Goal: Transaction & Acquisition: Purchase product/service

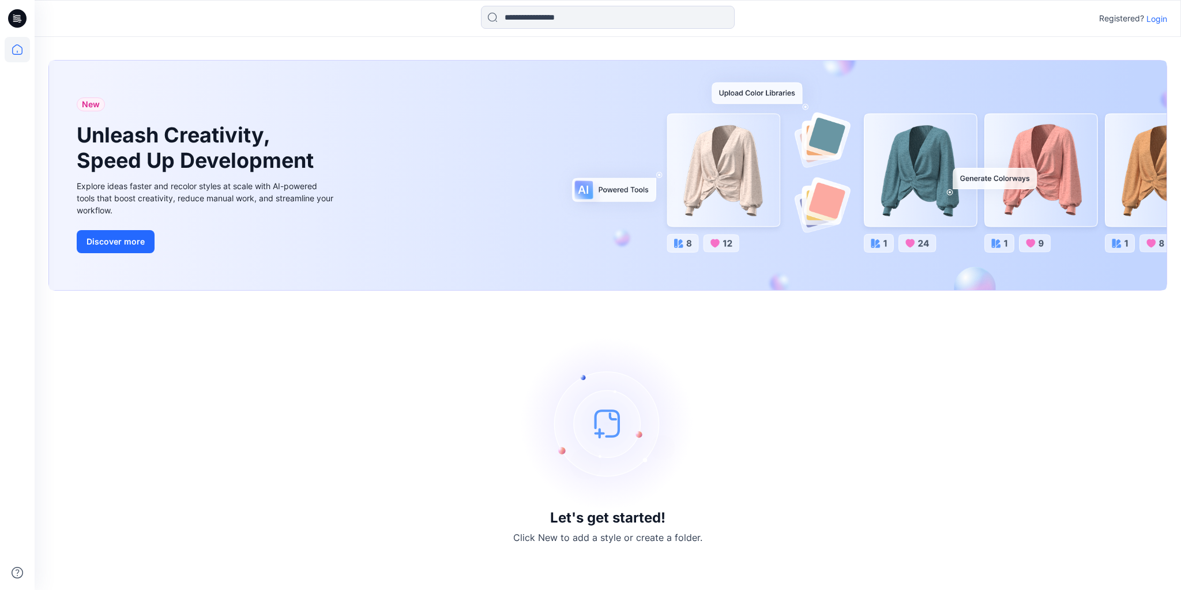
click at [1159, 21] on p "Login" at bounding box center [1156, 19] width 21 height 12
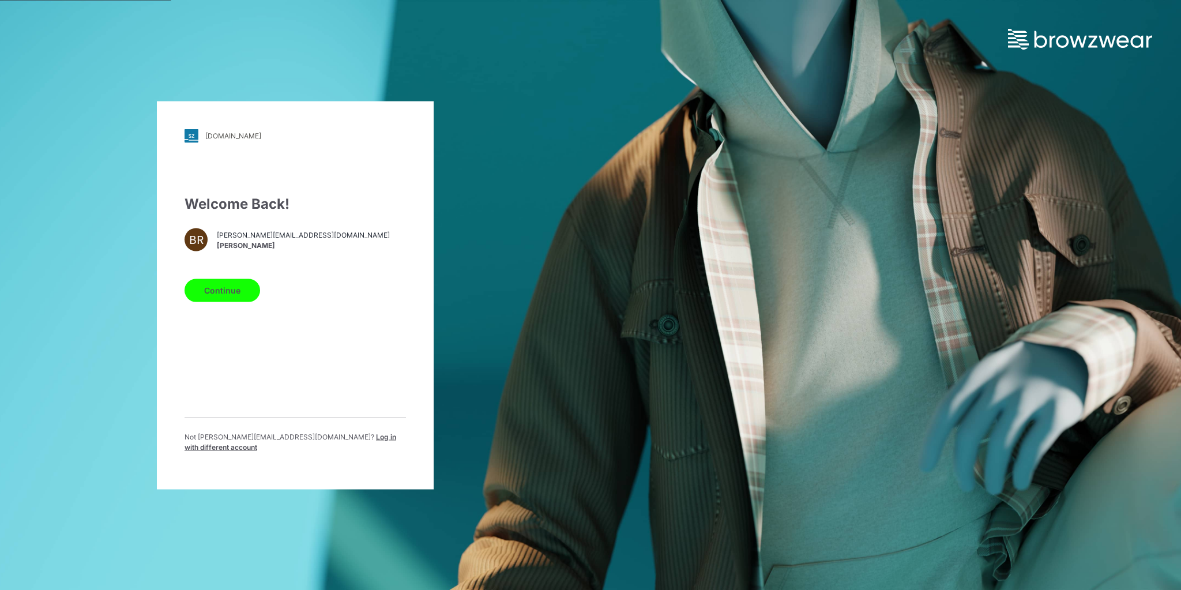
click at [346, 437] on span "Log in with different account" at bounding box center [290, 441] width 212 height 19
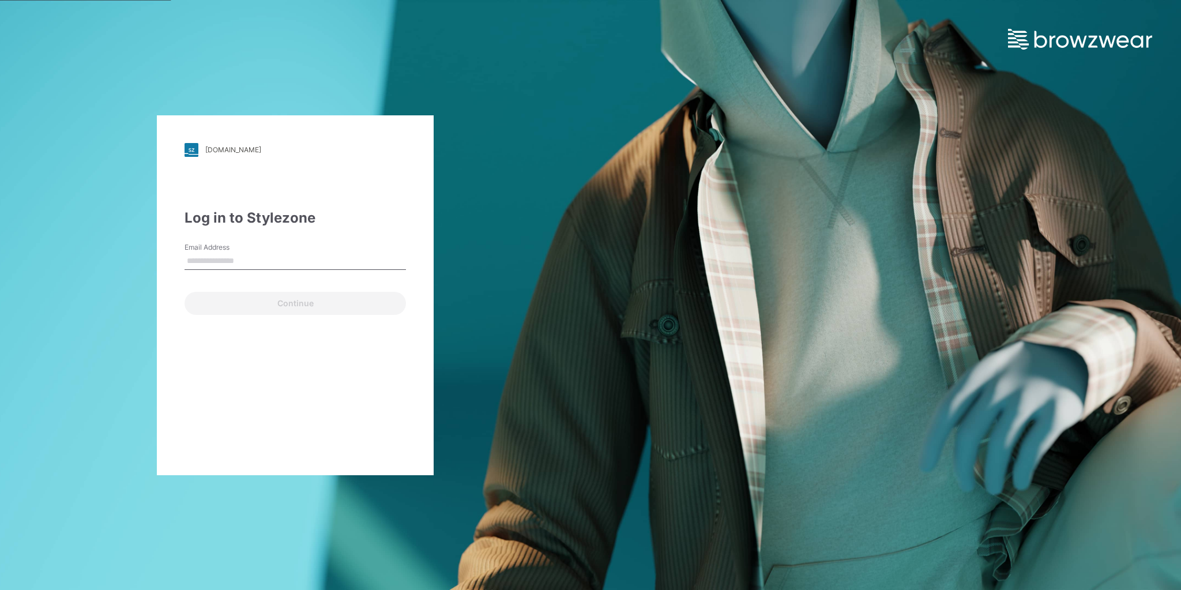
type input "**********"
click at [303, 305] on button "Continue" at bounding box center [294, 303] width 221 height 23
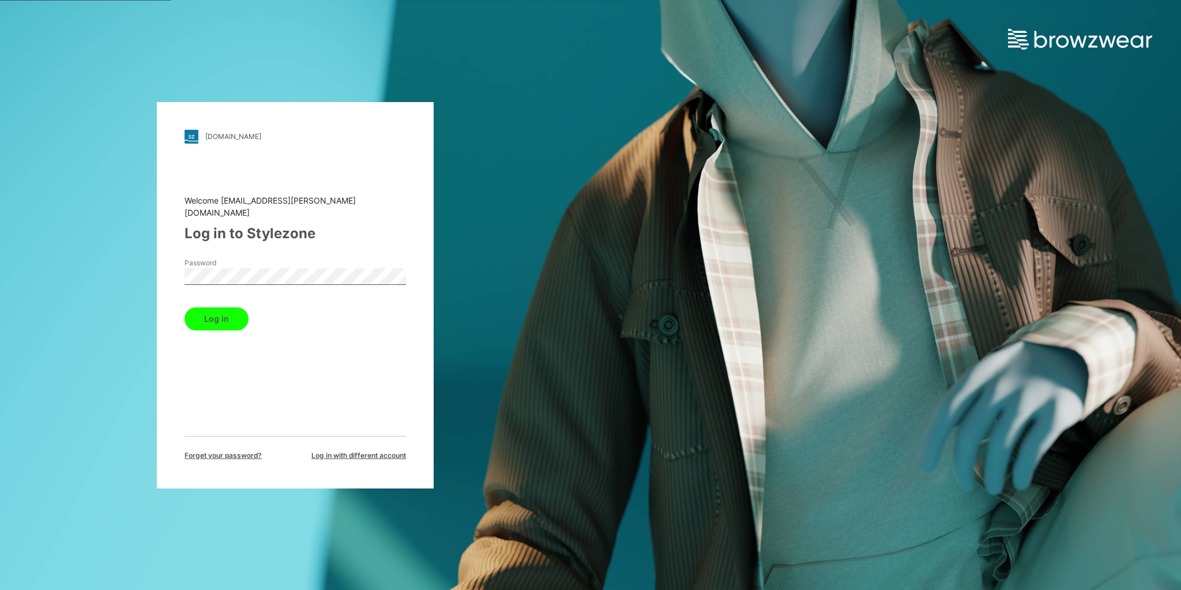
click at [227, 307] on button "Log in" at bounding box center [216, 318] width 64 height 23
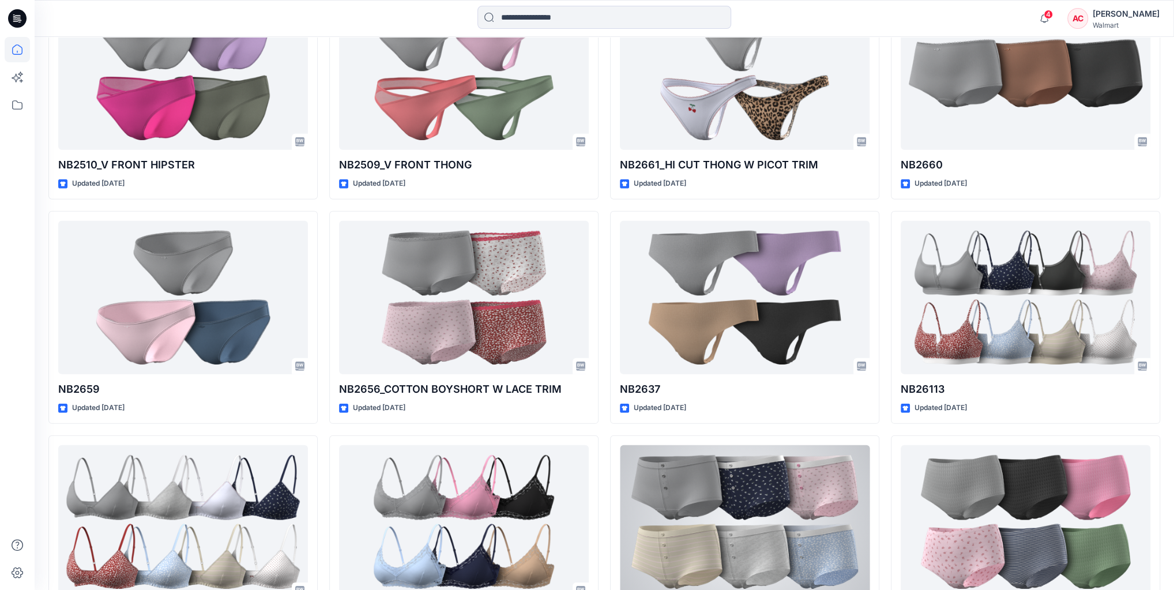
scroll to position [3298, 0]
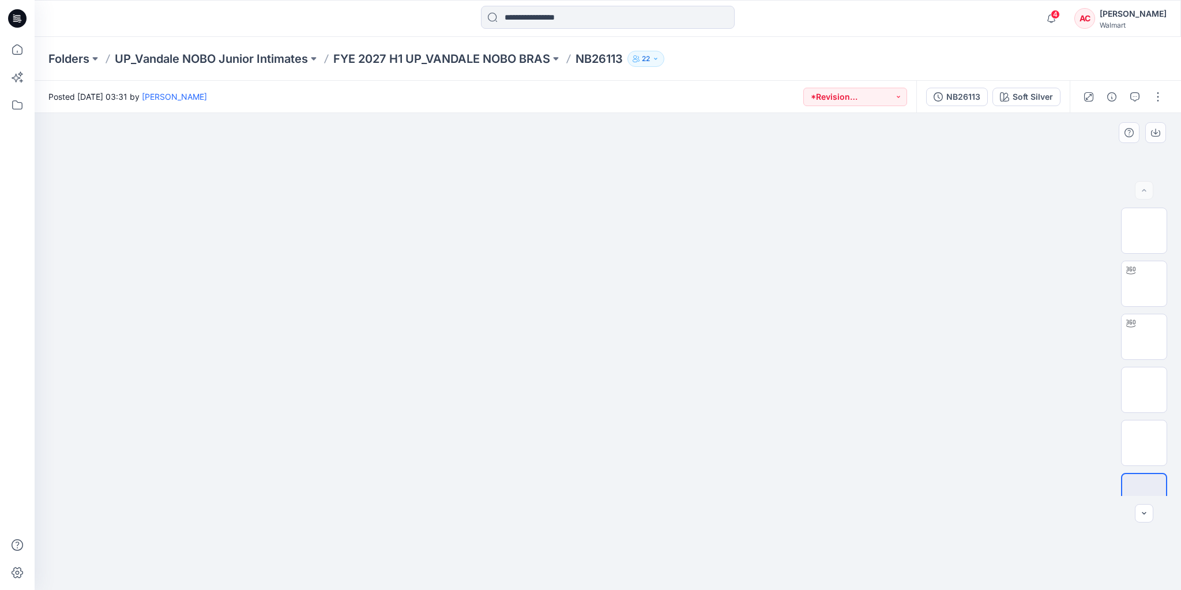
click at [790, 179] on img at bounding box center [607, 179] width 577 height 0
click at [1144, 284] on img at bounding box center [1144, 284] width 0 height 0
drag, startPoint x: 738, startPoint y: 268, endPoint x: 578, endPoint y: 289, distance: 161.7
click at [578, 289] on div at bounding box center [608, 351] width 1146 height 477
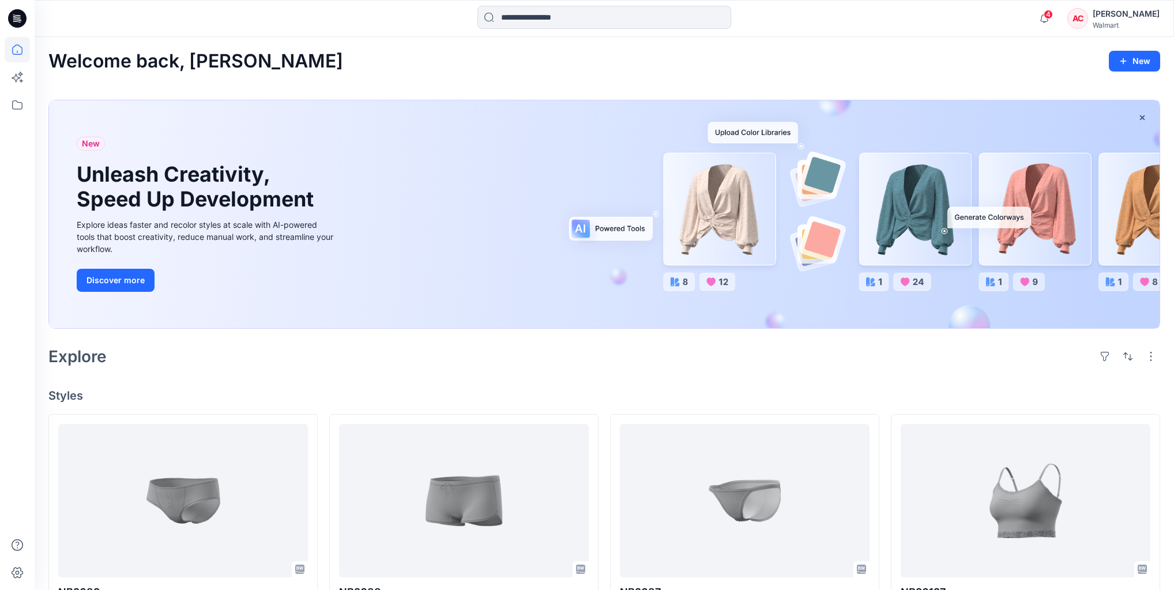
scroll to position [3298, 0]
